Goal: Transaction & Acquisition: Obtain resource

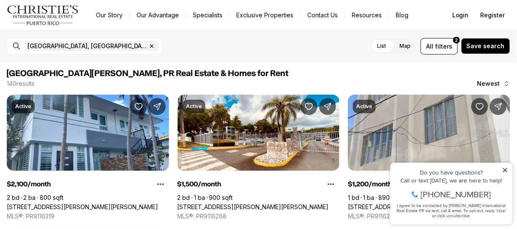
click at [507, 171] on icon at bounding box center [505, 170] width 6 height 6
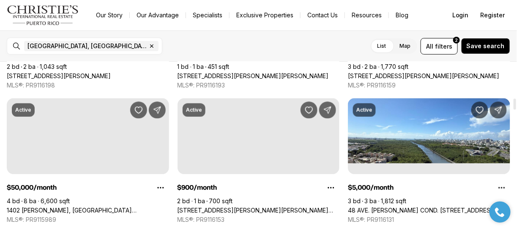
scroll to position [549, 0]
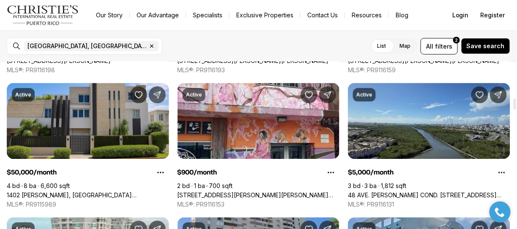
drag, startPoint x: 454, startPoint y: 160, endPoint x: 445, endPoint y: 169, distance: 12.9
click at [445, 191] on link "48 AVE. [PERSON_NAME] COND. [STREET_ADDRESS][PERSON_NAME]" at bounding box center [429, 195] width 162 height 8
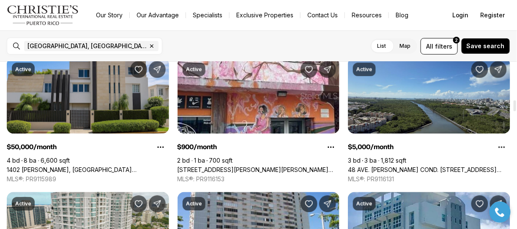
scroll to position [592, 0]
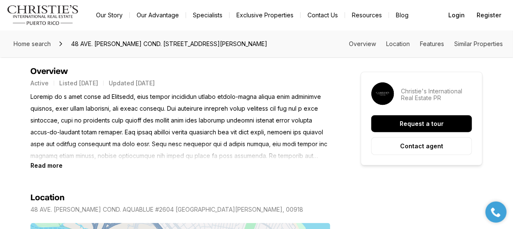
scroll to position [338, 0]
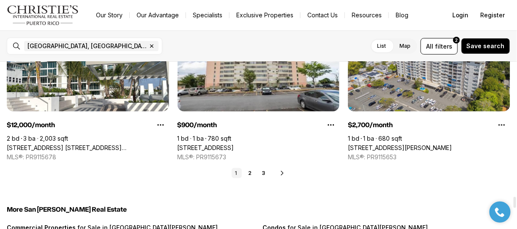
scroll to position [2087, 0]
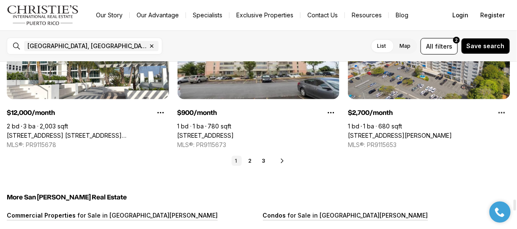
click at [281, 159] on icon at bounding box center [282, 161] width 2 height 4
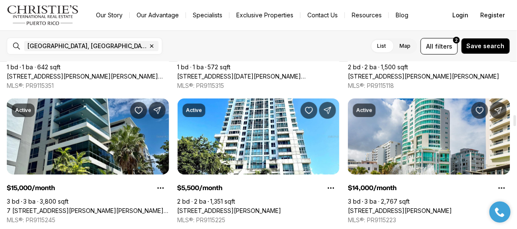
scroll to position [761, 0]
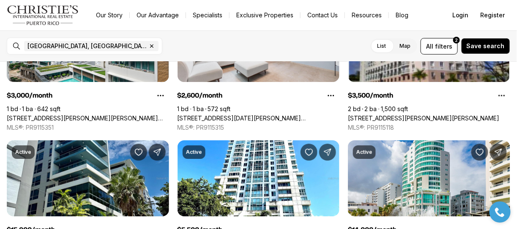
click at [339, 37] on div "[GEOGRAPHIC_DATA], [GEOGRAPHIC_DATA], [GEOGRAPHIC_DATA] Remove [GEOGRAPHIC_DATA…" at bounding box center [258, 45] width 517 height 31
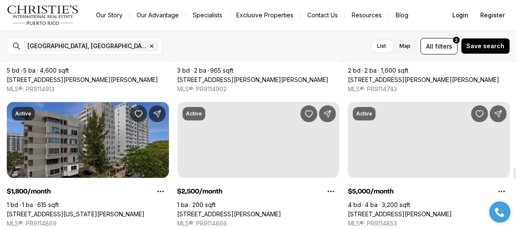
scroll to position [1648, 0]
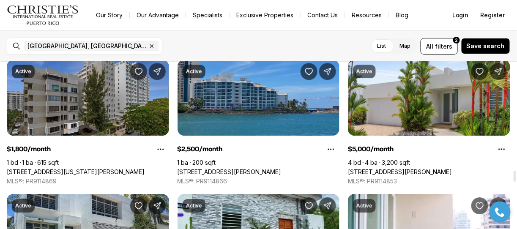
click at [214, 168] on link "[STREET_ADDRESS][PERSON_NAME]" at bounding box center [230, 172] width 104 height 8
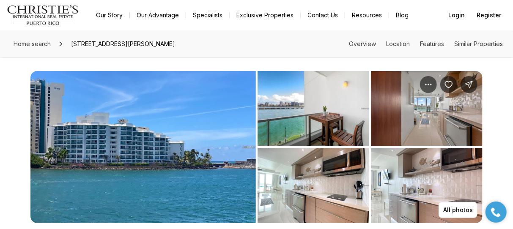
click at [228, 120] on img "View image gallery" at bounding box center [142, 147] width 225 height 152
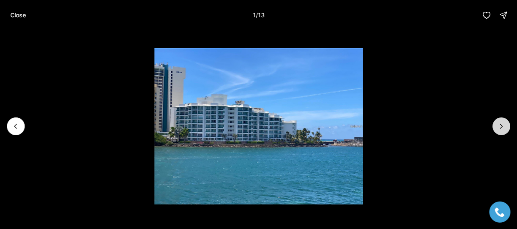
click at [501, 124] on icon "Next slide" at bounding box center [501, 126] width 8 height 8
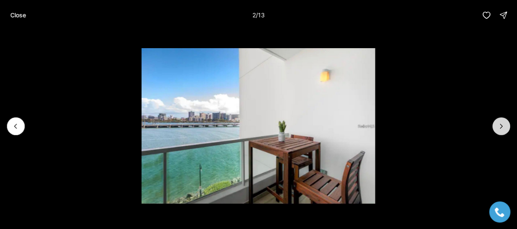
click at [501, 124] on icon "Next slide" at bounding box center [501, 126] width 8 height 8
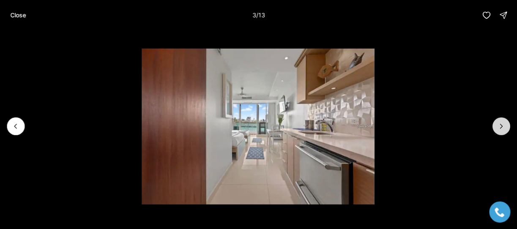
click at [501, 124] on icon "Next slide" at bounding box center [501, 126] width 8 height 8
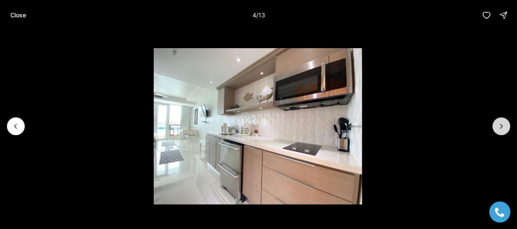
click at [501, 124] on icon "Next slide" at bounding box center [501, 126] width 8 height 8
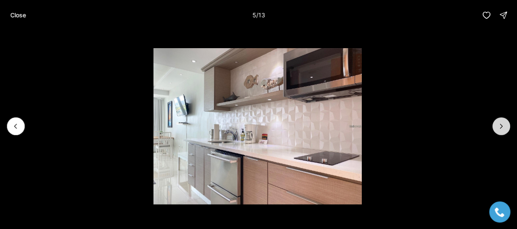
click at [501, 124] on icon "Next slide" at bounding box center [501, 126] width 8 height 8
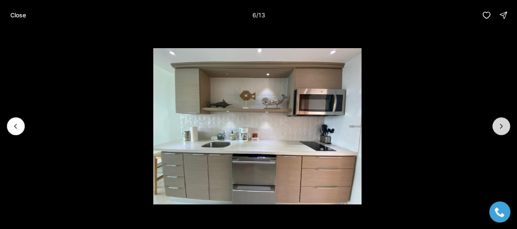
click at [501, 124] on icon "Next slide" at bounding box center [501, 126] width 8 height 8
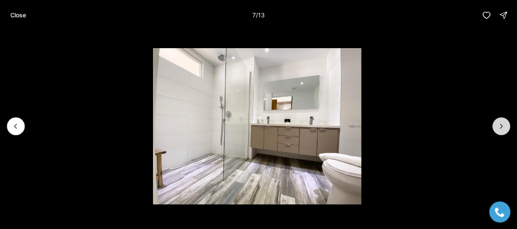
click at [504, 126] on icon "Next slide" at bounding box center [501, 126] width 8 height 8
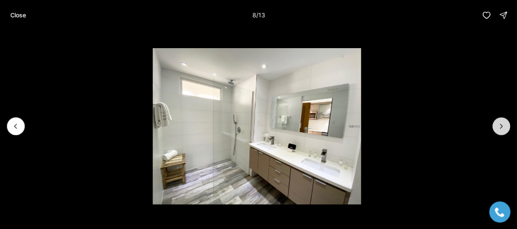
click at [496, 124] on button "Next slide" at bounding box center [501, 126] width 18 height 18
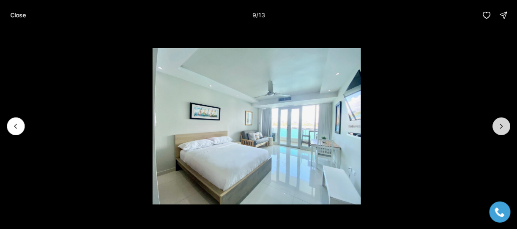
click at [499, 126] on icon "Next slide" at bounding box center [501, 126] width 8 height 8
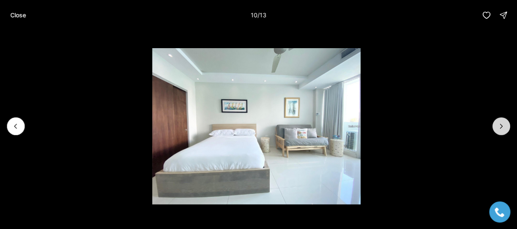
click at [499, 126] on icon "Next slide" at bounding box center [501, 126] width 8 height 8
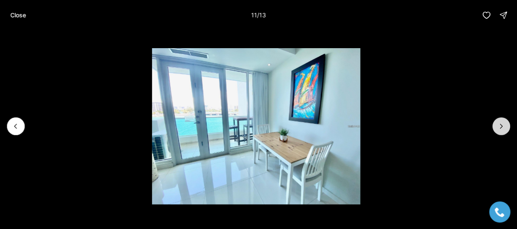
click at [500, 129] on icon "Next slide" at bounding box center [501, 126] width 8 height 8
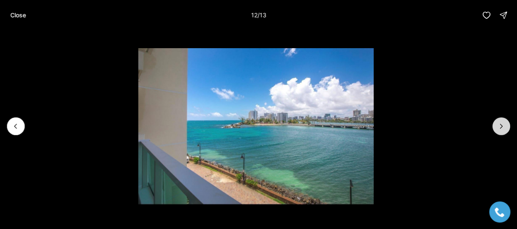
click at [500, 129] on icon "Next slide" at bounding box center [501, 126] width 8 height 8
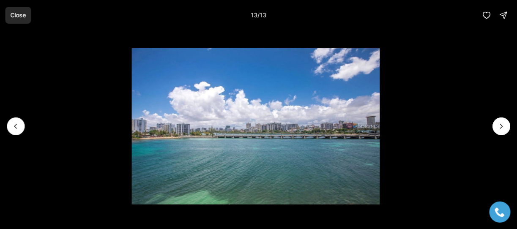
click at [17, 16] on p "Close" at bounding box center [18, 15] width 16 height 7
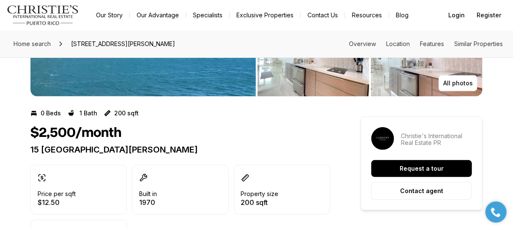
scroll to position [169, 0]
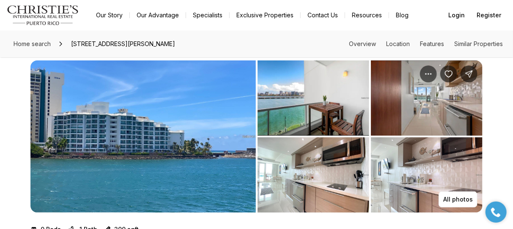
scroll to position [0, 0]
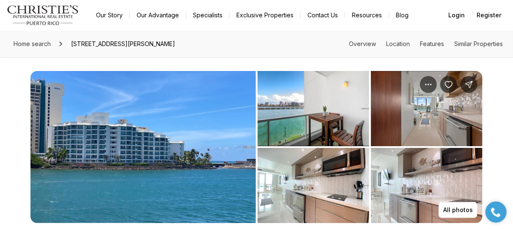
click at [118, 67] on div "All photos" at bounding box center [256, 140] width 513 height 166
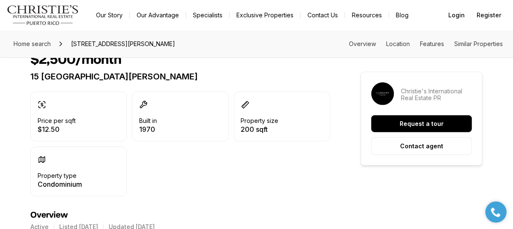
click at [190, 160] on div "Price per sqft $12.50 Built in 1970 Property size 200 sqft Property type Condom…" at bounding box center [180, 144] width 300 height 105
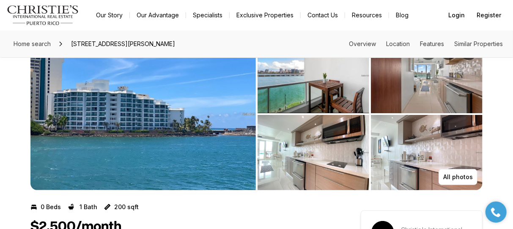
scroll to position [0, 0]
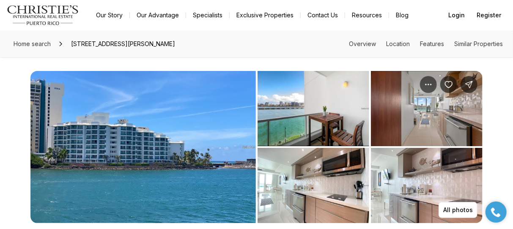
click at [237, 62] on div "All photos" at bounding box center [256, 140] width 513 height 166
